Goal: Information Seeking & Learning: Learn about a topic

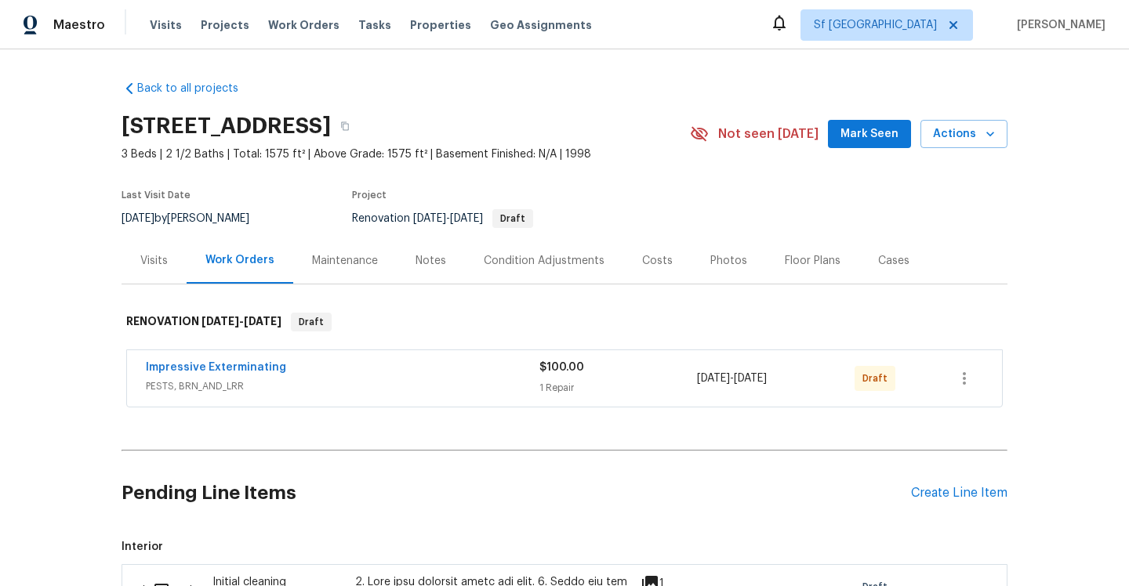
click at [543, 263] on div "Condition Adjustments" at bounding box center [544, 261] width 121 height 16
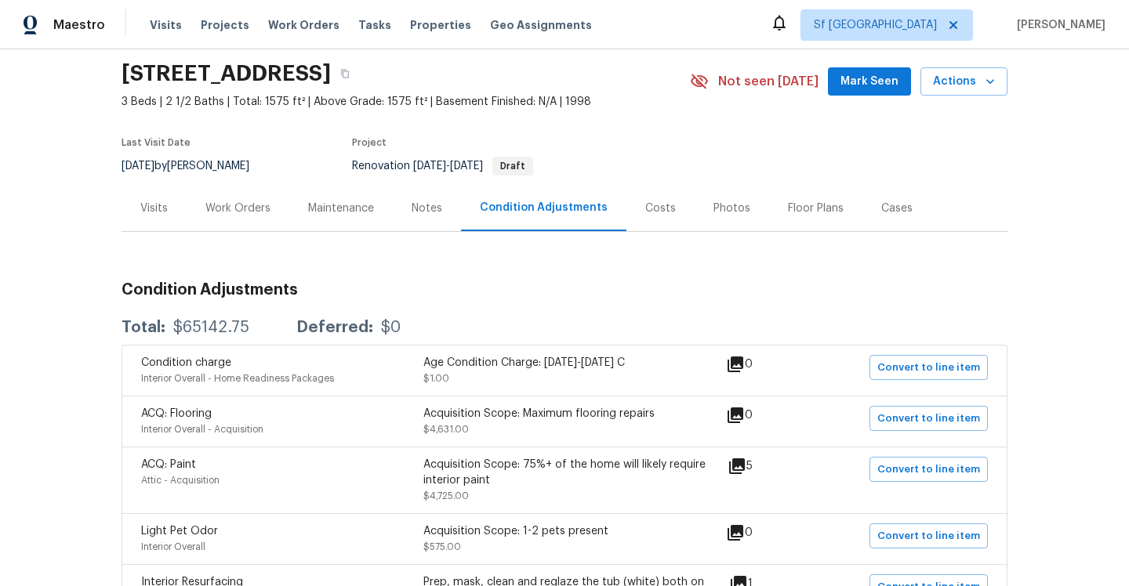
scroll to position [52, 0]
click at [440, 209] on div "Notes" at bounding box center [427, 209] width 31 height 16
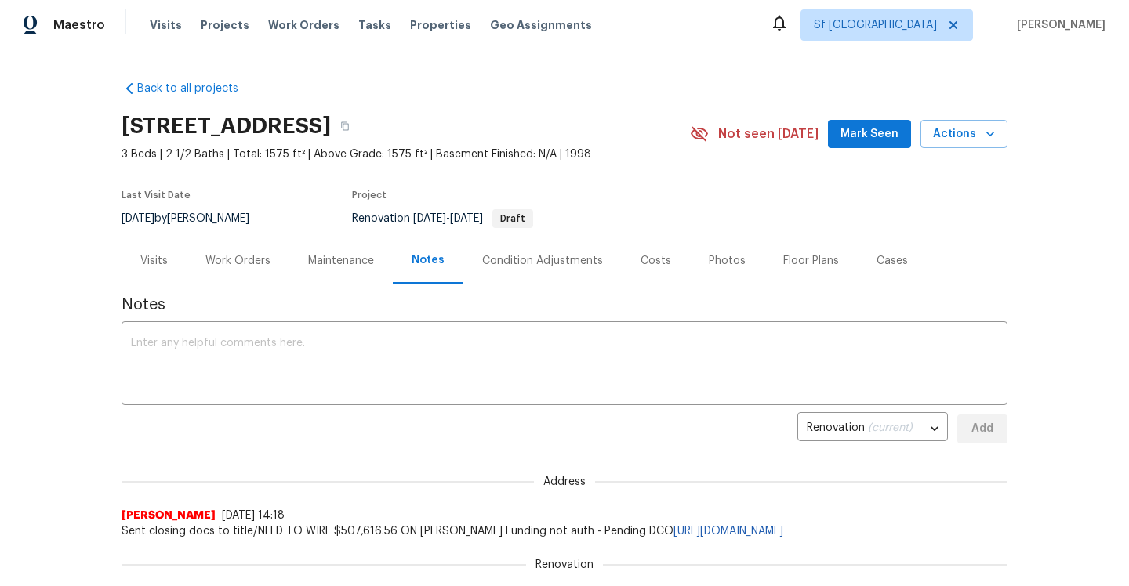
click at [531, 278] on div "Condition Adjustments" at bounding box center [542, 261] width 158 height 46
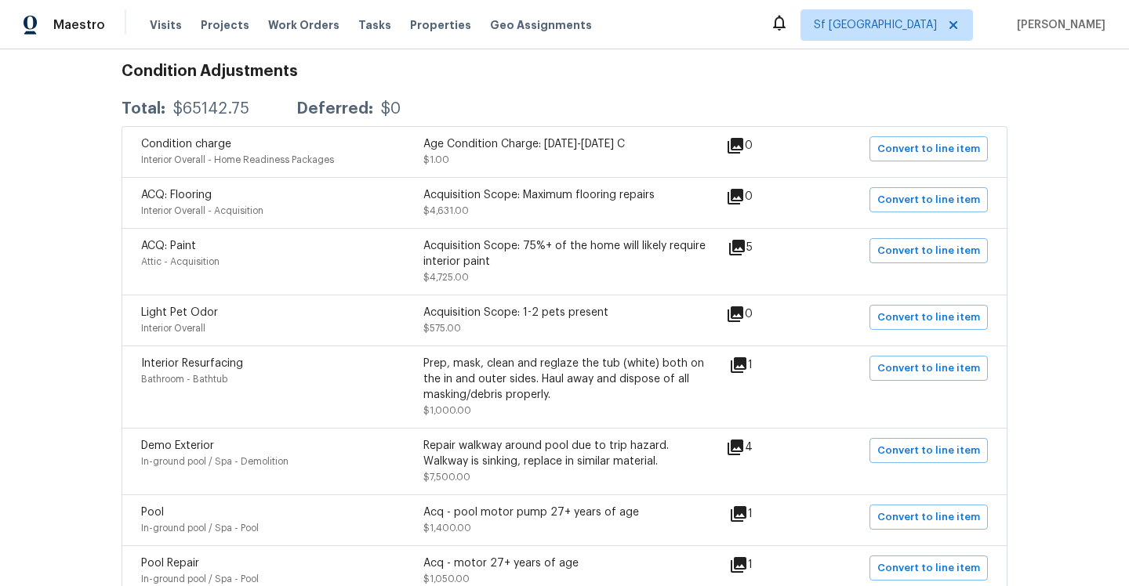
scroll to position [273, 0]
click at [462, 259] on div "Acquisition Scope: 75%+ of the home will likely require interior paint" at bounding box center [564, 252] width 282 height 31
click at [468, 243] on div "Acquisition Scope: 75%+ of the home will likely require interior paint" at bounding box center [564, 252] width 282 height 31
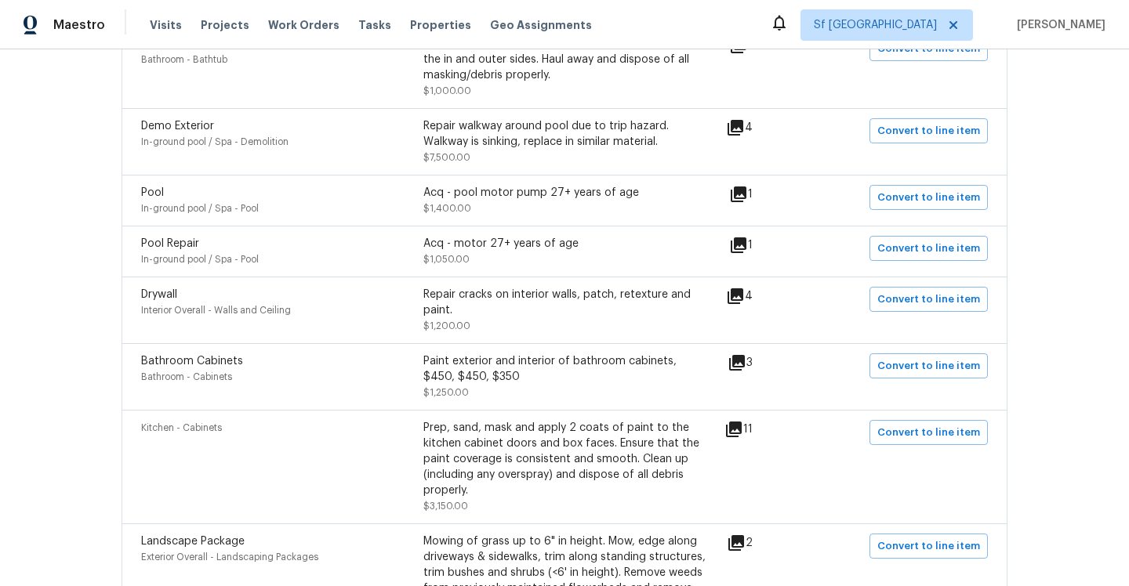
scroll to position [595, 0]
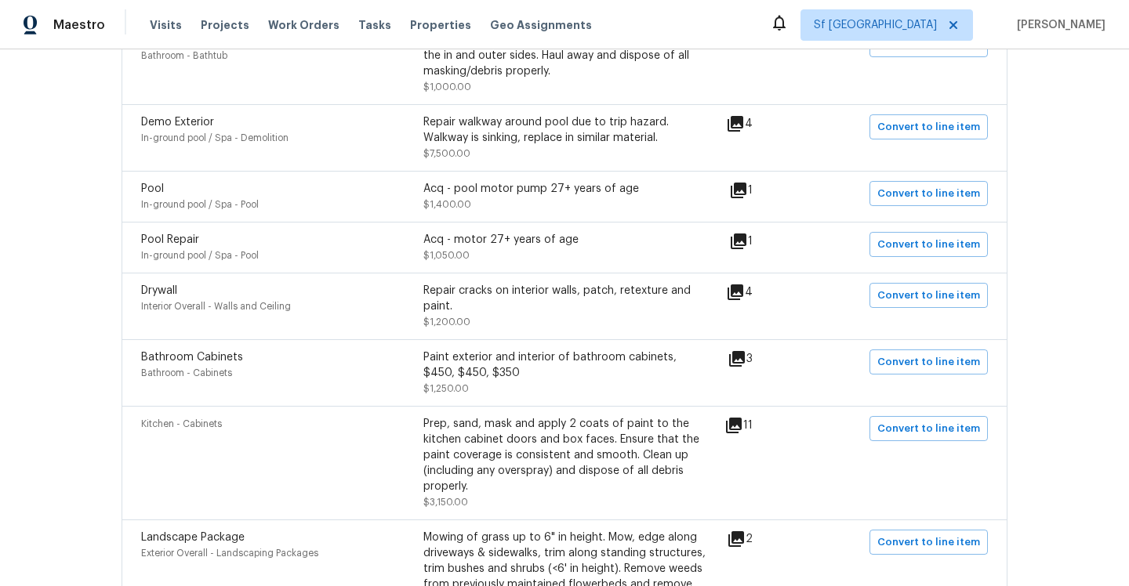
drag, startPoint x: 246, startPoint y: 251, endPoint x: 247, endPoint y: 586, distance: 334.7
click at [247, 586] on div "Condition charge Interior Overall - Home Readiness Packages Age Condition Charg…" at bounding box center [565, 506] width 886 height 1408
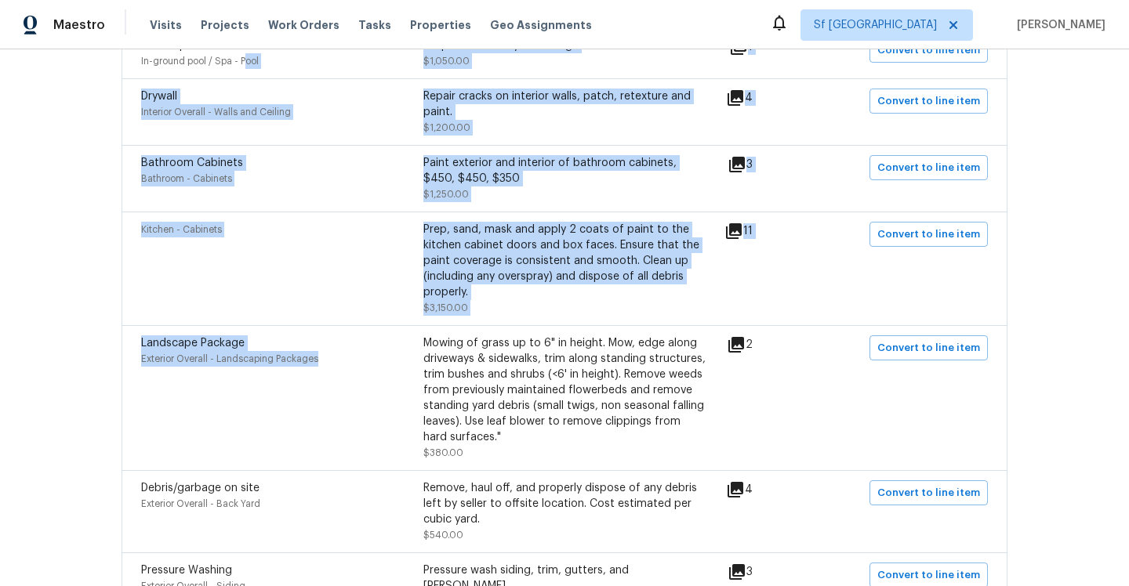
scroll to position [775, 0]
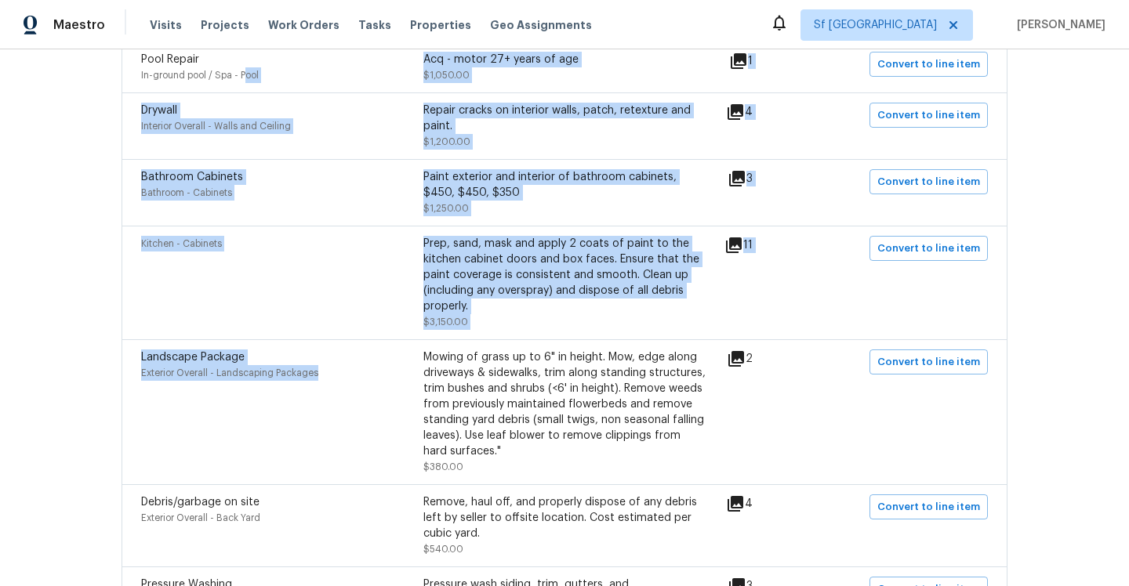
click at [161, 287] on div "Kitchen - Cabinets" at bounding box center [282, 283] width 282 height 94
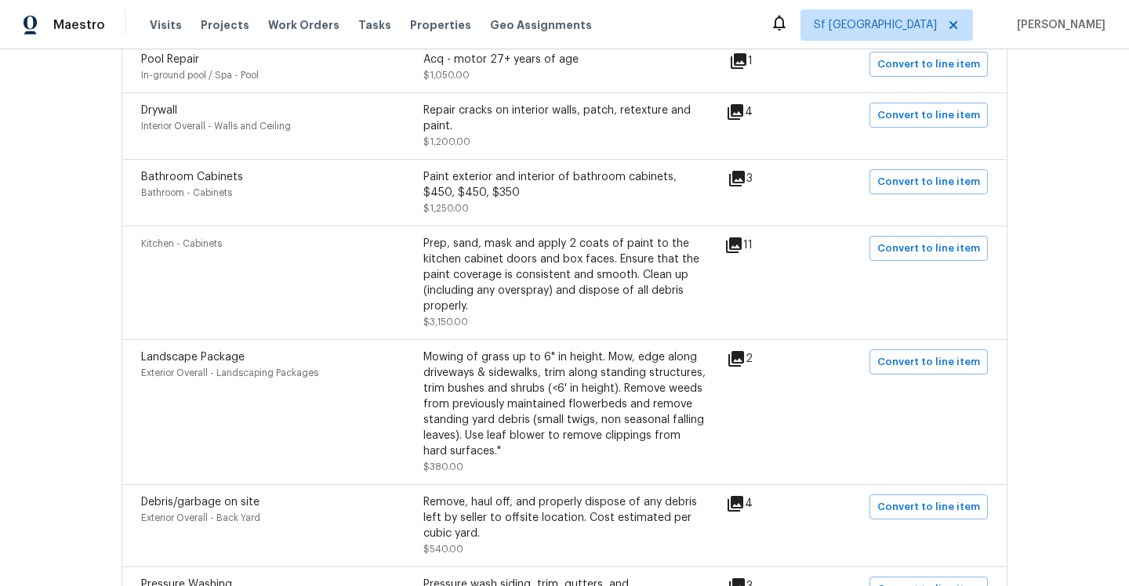
click at [495, 324] on div "Prep, sand, mask and apply 2 coats of paint to the kitchen cabinet doors and bo…" at bounding box center [564, 283] width 282 height 94
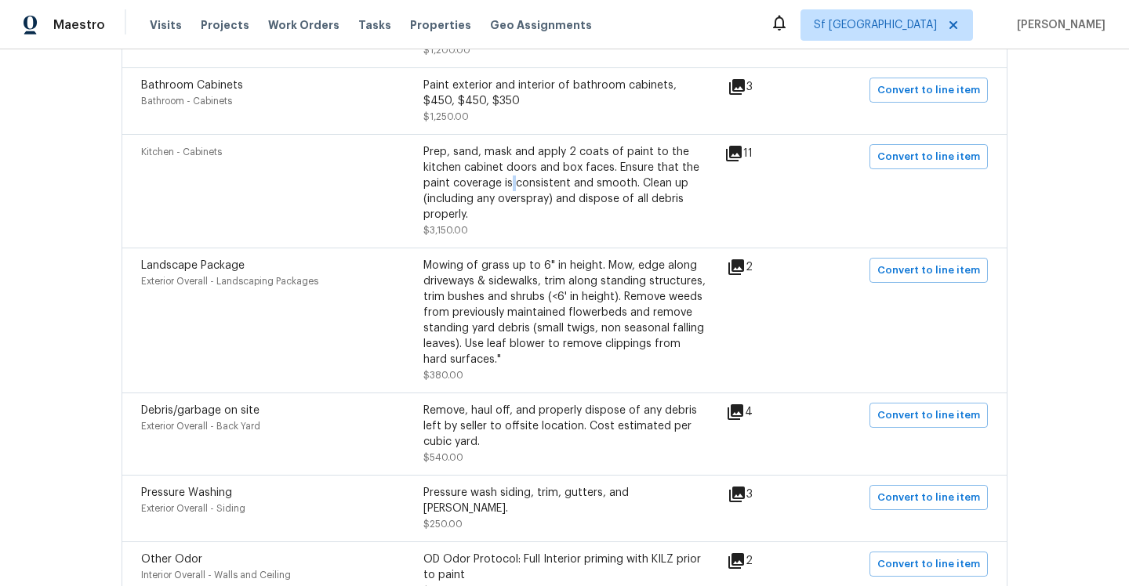
scroll to position [0, 0]
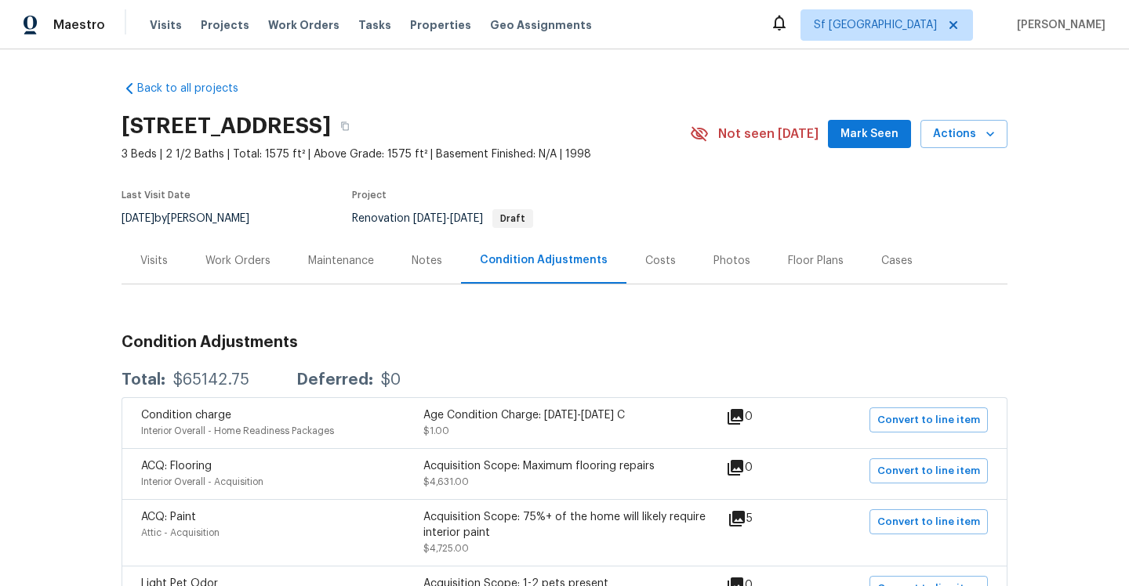
click at [155, 263] on div "Visits" at bounding box center [153, 261] width 27 height 16
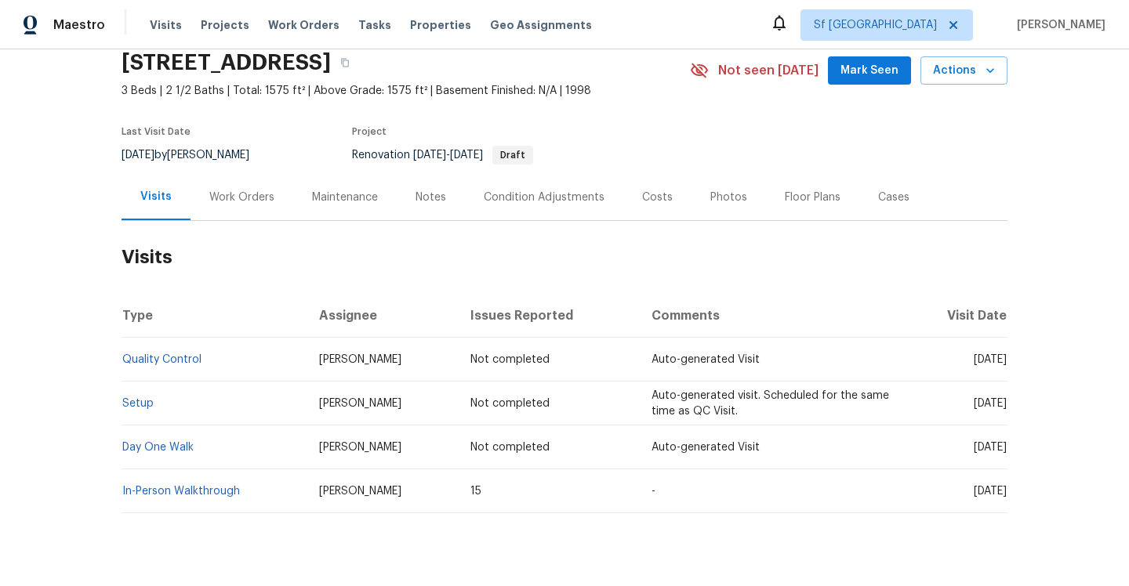
scroll to position [89, 0]
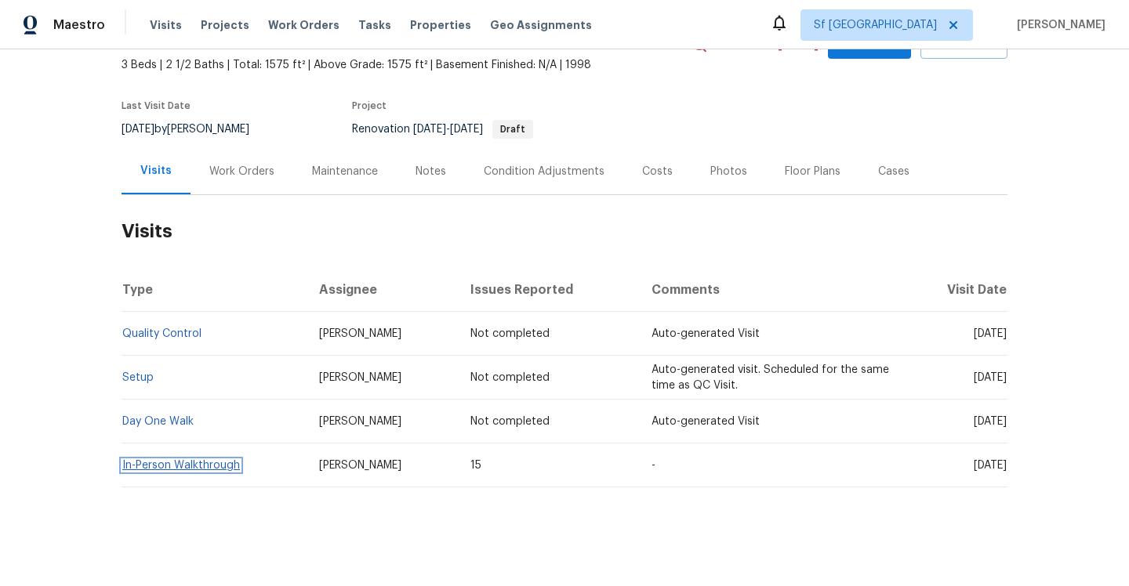
click at [190, 462] on link "In-Person Walkthrough" at bounding box center [181, 465] width 118 height 11
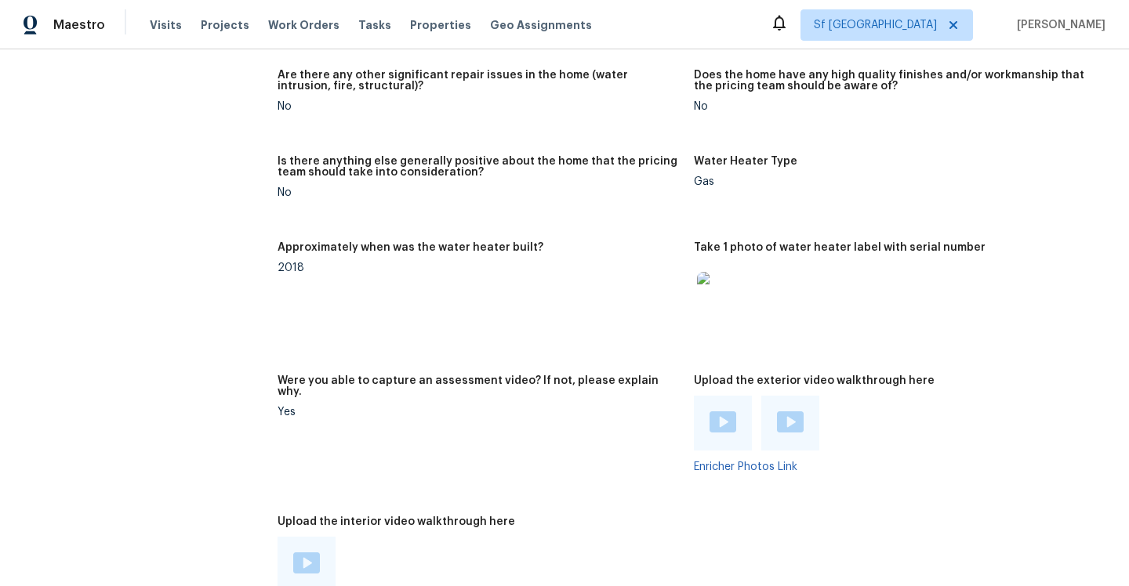
scroll to position [3237, 0]
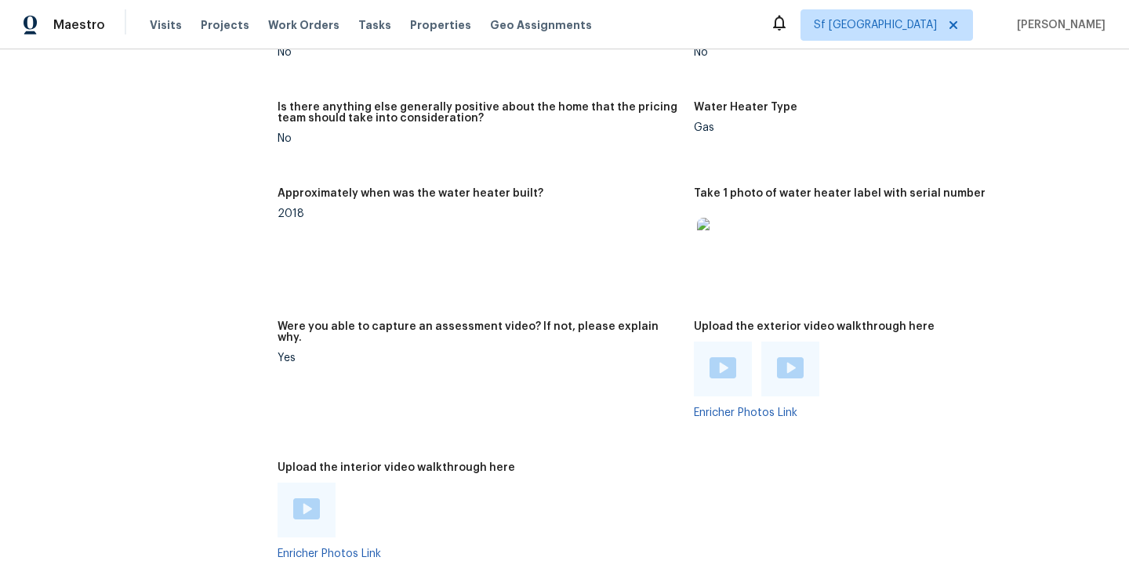
click at [723, 357] on img at bounding box center [722, 367] width 27 height 21
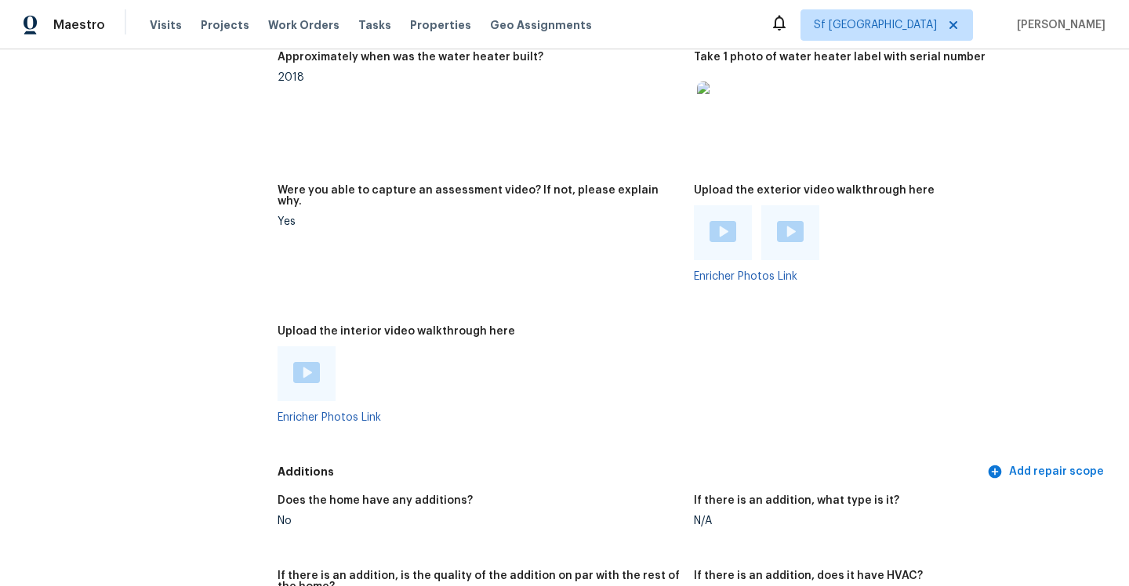
click at [298, 362] on img at bounding box center [306, 372] width 27 height 21
